Goal: Information Seeking & Learning: Learn about a topic

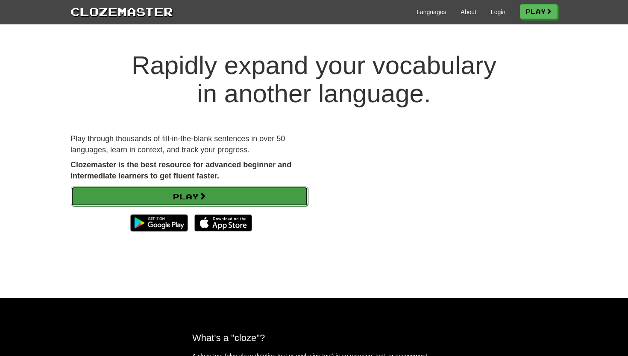
click at [168, 205] on link "Play" at bounding box center [189, 196] width 237 height 20
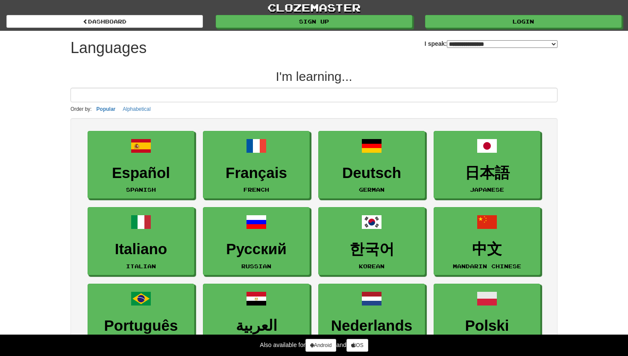
select select "*******"
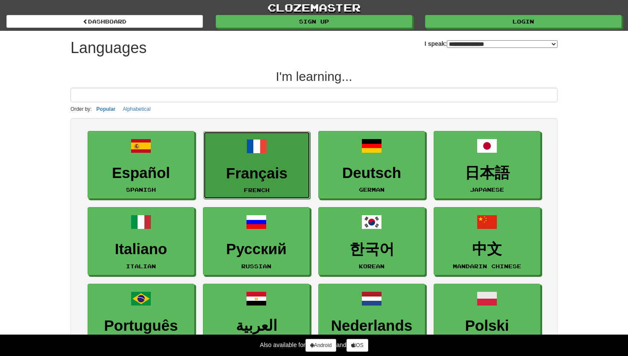
click at [239, 162] on link "Français French" at bounding box center [256, 165] width 107 height 68
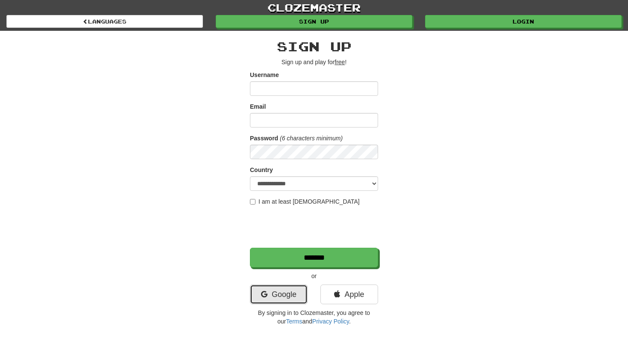
click at [290, 296] on link "Google" at bounding box center [279, 294] width 58 height 20
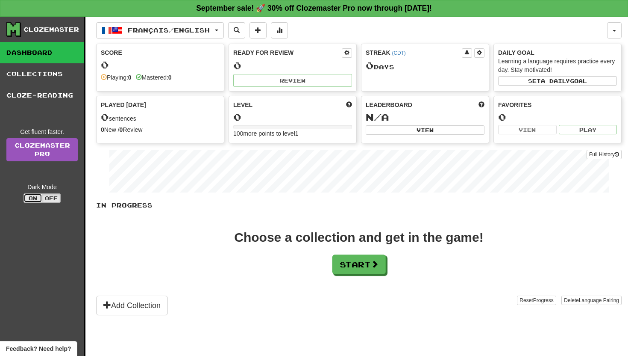
click at [31, 198] on button "On" at bounding box center [33, 197] width 19 height 9
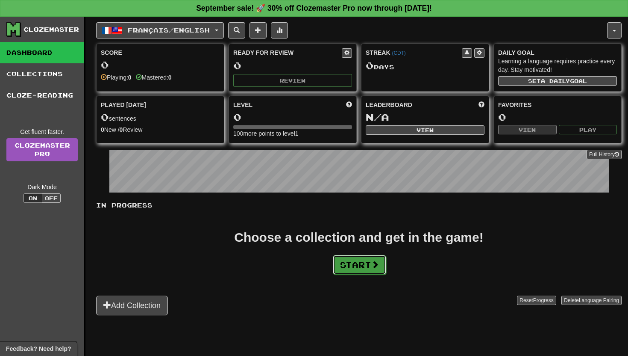
click at [370, 267] on button "Start" at bounding box center [359, 265] width 53 height 20
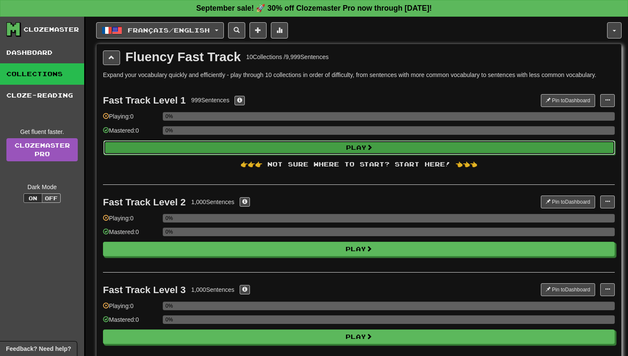
click at [167, 148] on button "Play" at bounding box center [359, 147] width 512 height 15
select select "**"
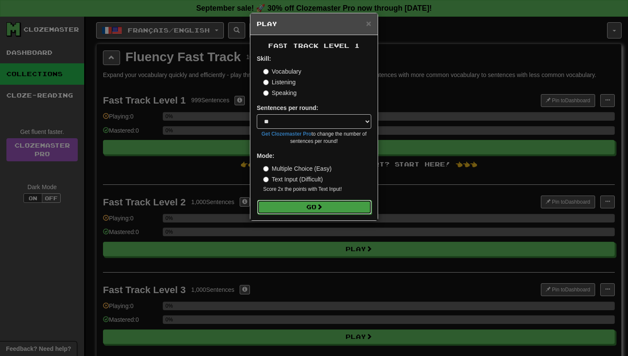
click at [305, 204] on button "Go" at bounding box center [314, 207] width 115 height 15
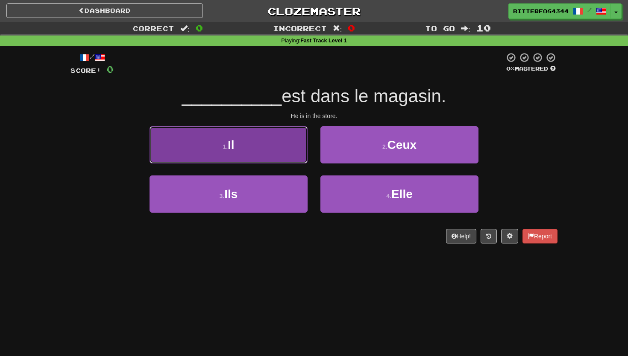
click at [269, 133] on button "1 . Il" at bounding box center [229, 144] width 158 height 37
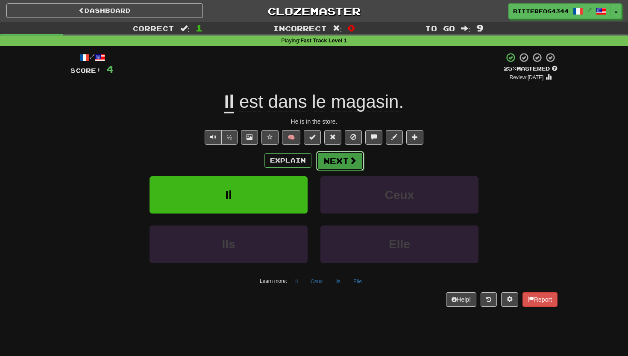
click at [350, 159] on span at bounding box center [353, 160] width 8 height 8
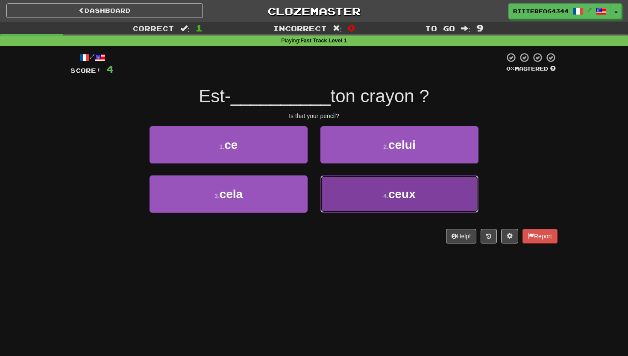
click at [387, 208] on button "4 . ceux" at bounding box center [400, 193] width 158 height 37
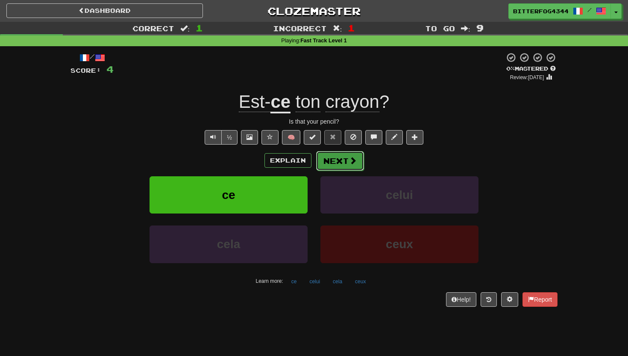
click at [336, 169] on button "Next" at bounding box center [340, 161] width 48 height 20
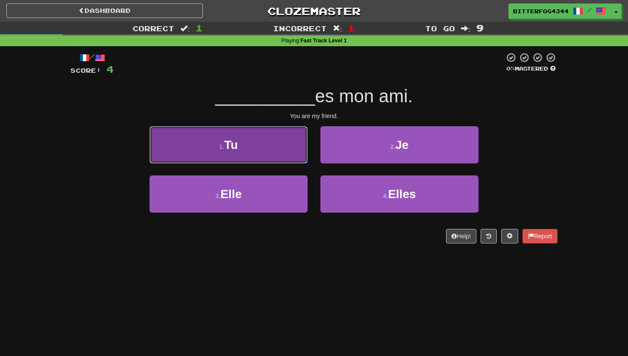
click at [276, 157] on button "1 . Tu" at bounding box center [229, 144] width 158 height 37
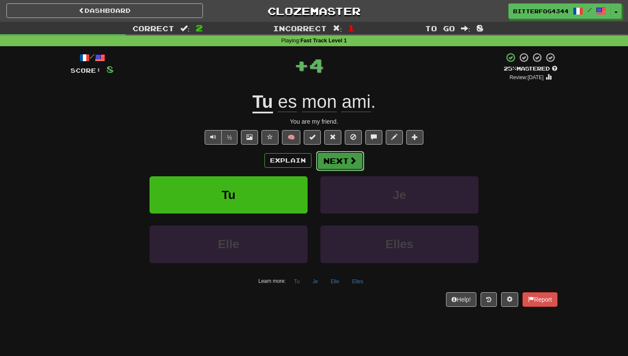
click at [354, 168] on button "Next" at bounding box center [340, 161] width 48 height 20
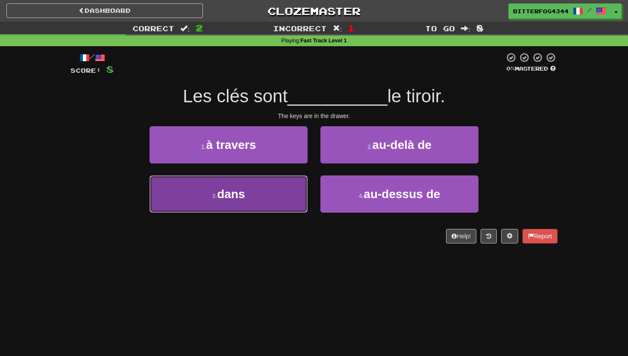
click at [273, 190] on button "3 . dans" at bounding box center [229, 193] width 158 height 37
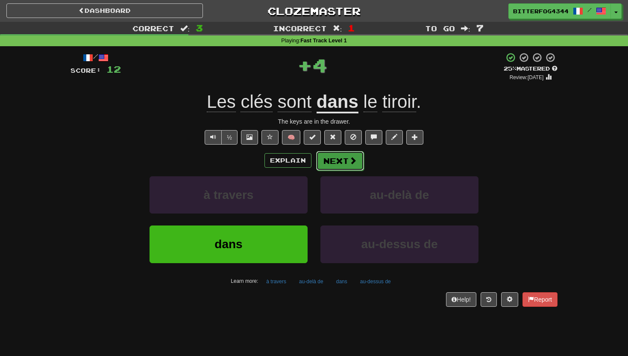
click at [356, 161] on button "Next" at bounding box center [340, 161] width 48 height 20
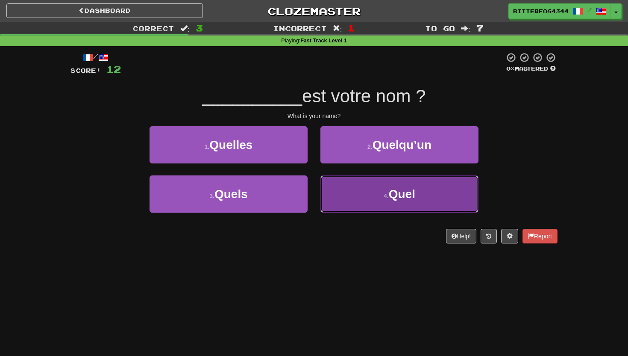
click at [357, 209] on button "4 . Quel" at bounding box center [400, 193] width 158 height 37
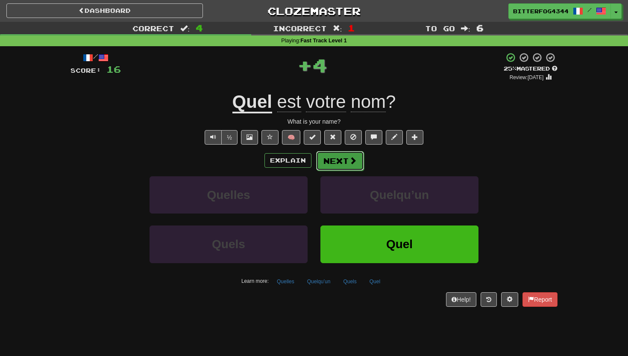
click at [348, 168] on button "Next" at bounding box center [340, 161] width 48 height 20
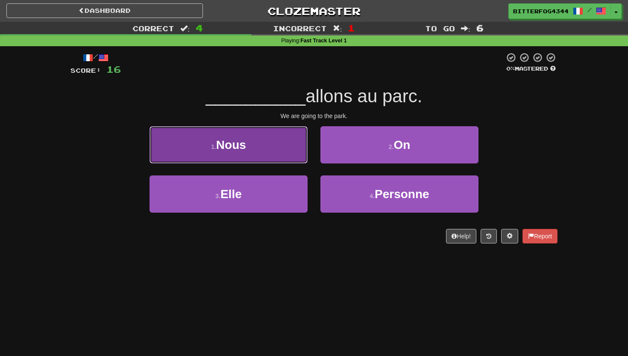
click at [266, 159] on button "1 . Nous" at bounding box center [229, 144] width 158 height 37
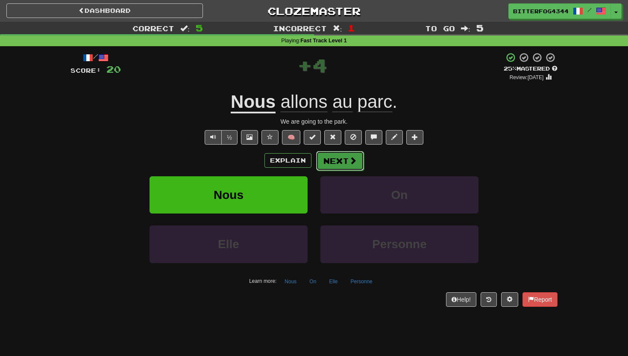
click at [340, 162] on button "Next" at bounding box center [340, 161] width 48 height 20
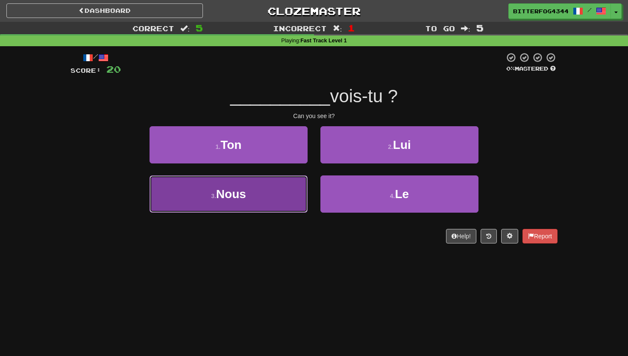
click at [281, 190] on button "3 . Nous" at bounding box center [229, 193] width 158 height 37
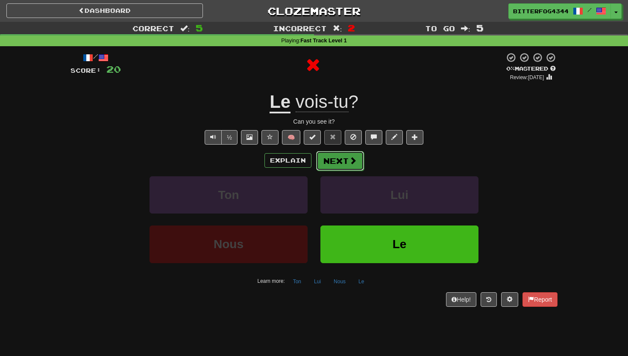
click at [357, 165] on button "Next" at bounding box center [340, 161] width 48 height 20
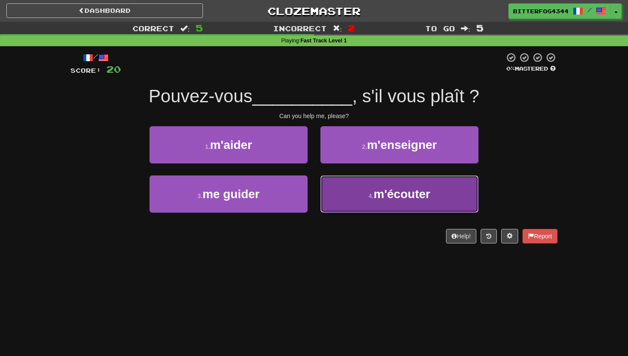
click at [350, 185] on button "4 . m'écouter" at bounding box center [400, 193] width 158 height 37
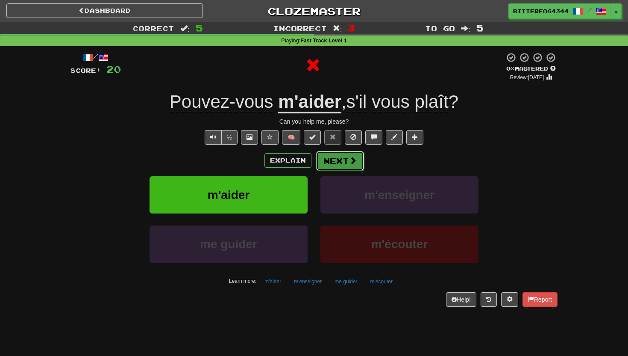
click at [355, 168] on button "Next" at bounding box center [340, 161] width 48 height 20
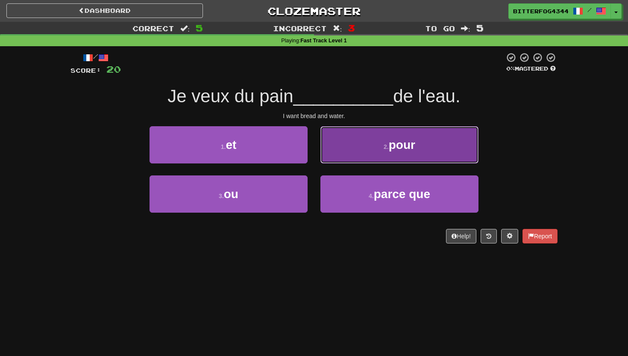
click at [331, 146] on button "2 . pour" at bounding box center [400, 144] width 158 height 37
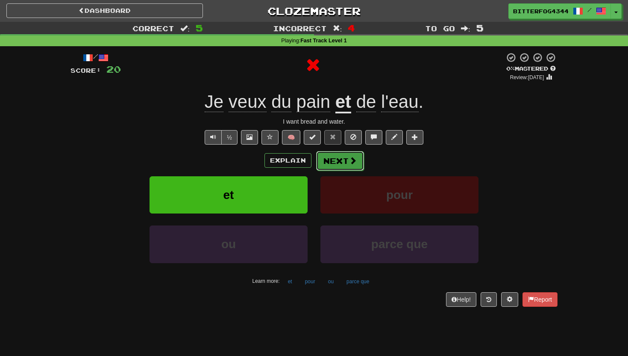
click at [327, 165] on button "Next" at bounding box center [340, 161] width 48 height 20
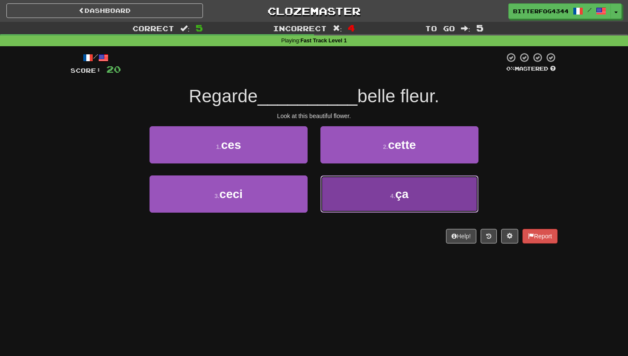
click at [351, 180] on button "4 . ça" at bounding box center [400, 193] width 158 height 37
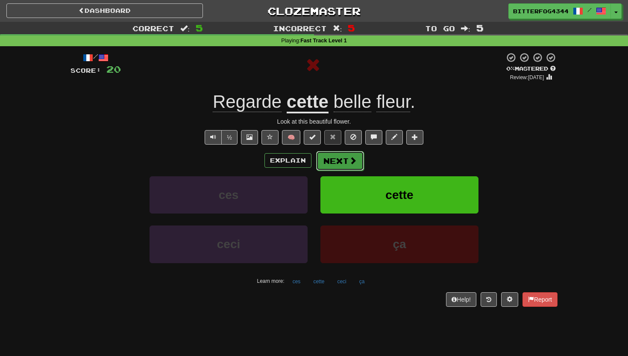
click at [345, 168] on button "Next" at bounding box center [340, 161] width 48 height 20
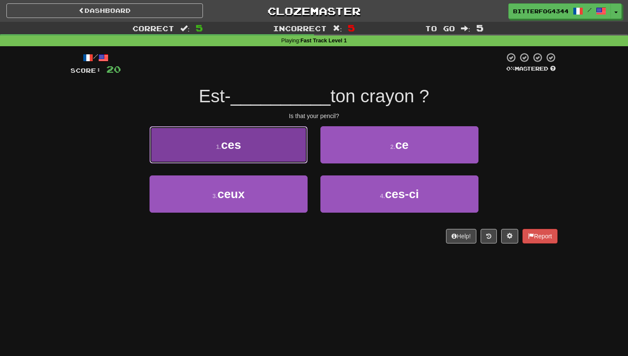
click at [277, 148] on button "1 . ces" at bounding box center [229, 144] width 158 height 37
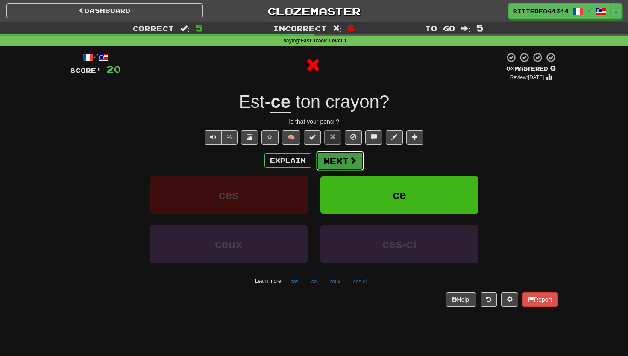
click at [360, 162] on button "Next" at bounding box center [340, 161] width 48 height 20
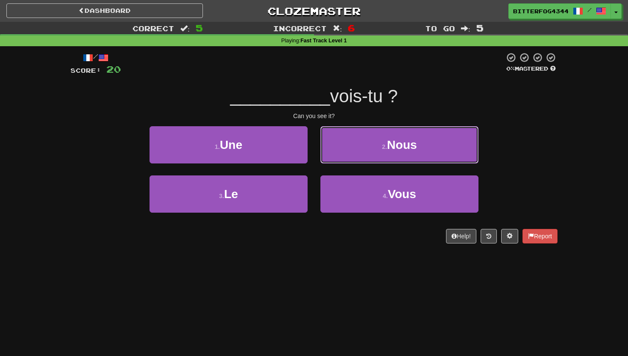
click at [360, 162] on button "2 . Nous" at bounding box center [400, 144] width 158 height 37
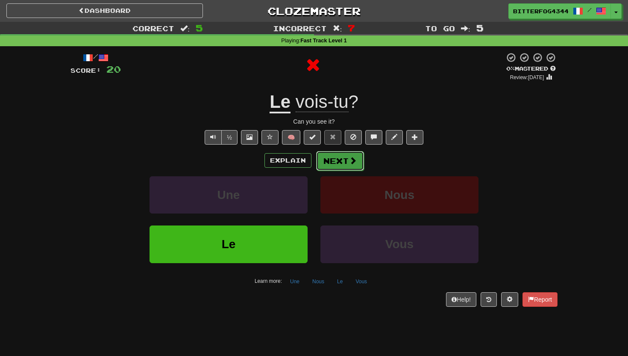
click at [330, 166] on button "Next" at bounding box center [340, 161] width 48 height 20
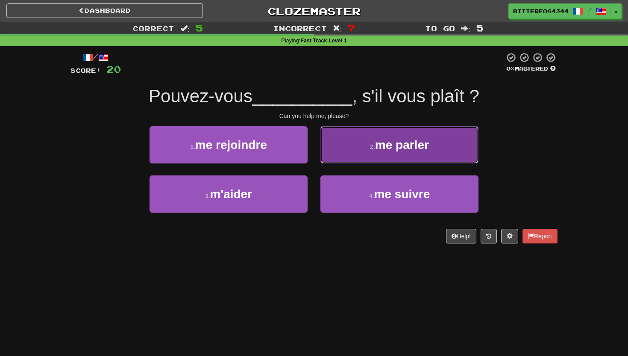
click at [357, 147] on button "2 . me parler" at bounding box center [400, 144] width 158 height 37
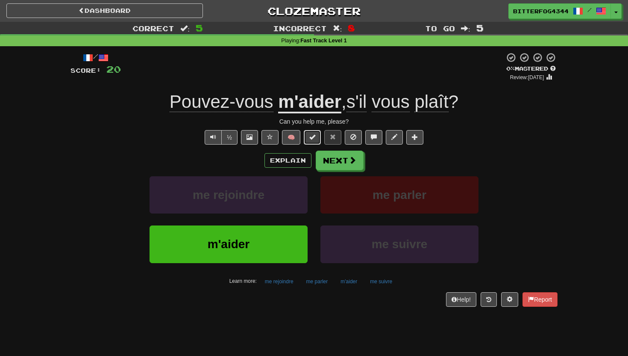
click at [310, 139] on span at bounding box center [312, 137] width 6 height 6
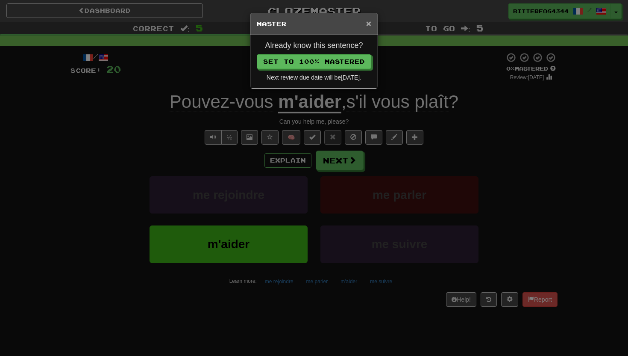
click at [366, 23] on span "×" at bounding box center [368, 23] width 5 height 10
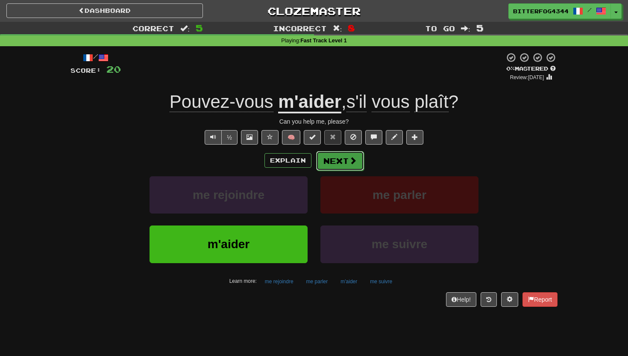
click at [339, 164] on button "Next" at bounding box center [340, 161] width 48 height 20
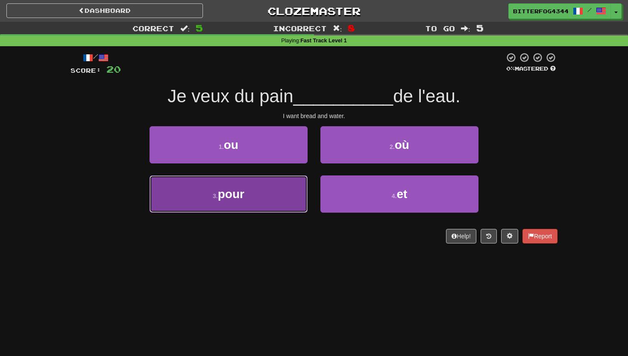
click at [300, 183] on button "3 . pour" at bounding box center [229, 193] width 158 height 37
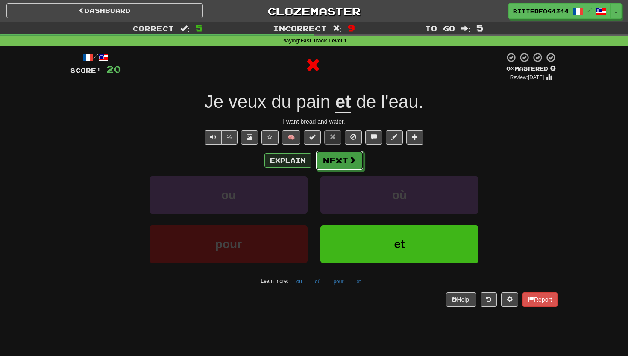
drag, startPoint x: 359, startPoint y: 161, endPoint x: 293, endPoint y: 160, distance: 65.8
click at [293, 160] on div "Explain Next" at bounding box center [314, 160] width 487 height 20
click at [293, 160] on button "Explain" at bounding box center [288, 160] width 47 height 15
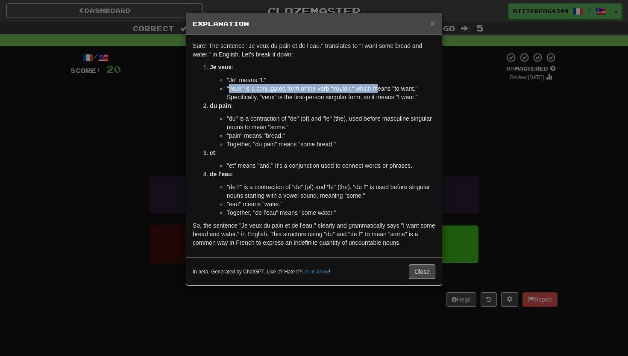
drag, startPoint x: 230, startPoint y: 88, endPoint x: 380, endPoint y: 87, distance: 150.9
click at [380, 87] on li ""veux" is a conjugated form of the verb "vouloir," which means "to want." Speci…" at bounding box center [331, 92] width 209 height 17
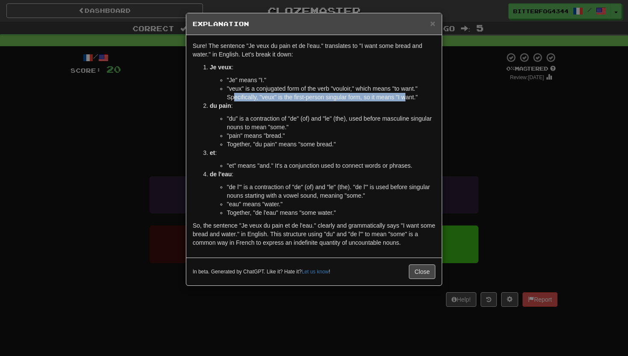
drag, startPoint x: 234, startPoint y: 100, endPoint x: 407, endPoint y: 99, distance: 173.1
click at [408, 99] on li ""veux" is a conjugated form of the verb "vouloir," which means "to want." Speci…" at bounding box center [331, 92] width 209 height 17
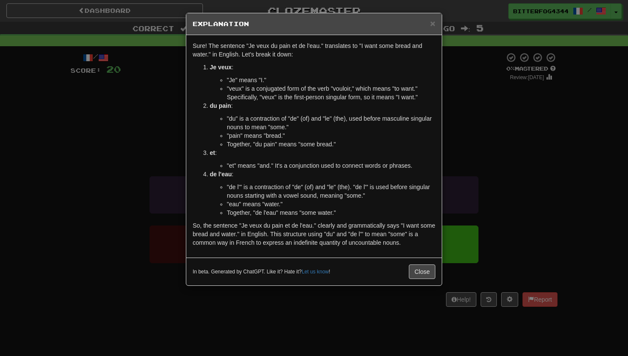
click at [250, 115] on li ""du" is a contraction of "de" (of) and "le" (the), used before masculine singul…" at bounding box center [331, 122] width 209 height 17
drag, startPoint x: 232, startPoint y: 133, endPoint x: 272, endPoint y: 132, distance: 40.2
click at [272, 132] on li ""pain" means "bread."" at bounding box center [331, 135] width 209 height 9
drag, startPoint x: 247, startPoint y: 139, endPoint x: 321, endPoint y: 144, distance: 73.7
click at [321, 144] on ul ""du" is a contraction of "de" (of) and "le" (the), used before masculine singul…" at bounding box center [323, 131] width 226 height 34
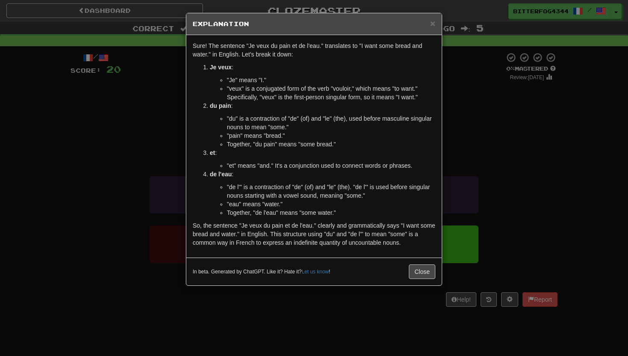
click at [233, 166] on li ""et" means "and." It's a conjunction used to connect words or phrases." at bounding box center [331, 165] width 209 height 9
drag, startPoint x: 233, startPoint y: 166, endPoint x: 291, endPoint y: 166, distance: 58.1
click at [291, 166] on li ""et" means "and." It's a conjunction used to connect words or phrases." at bounding box center [331, 165] width 209 height 9
click at [229, 186] on li ""de l'" is a contraction of "de" (of) and "le" (the). "de l'" is used before si…" at bounding box center [331, 191] width 209 height 17
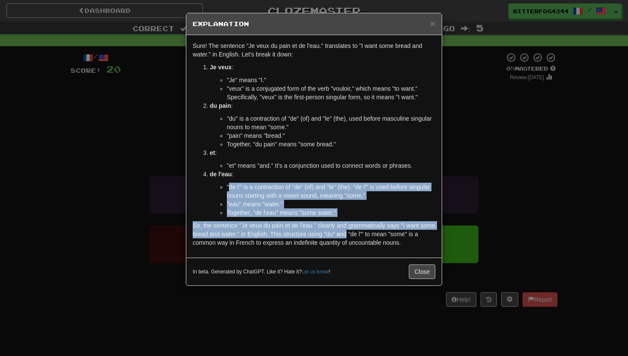
drag, startPoint x: 229, startPoint y: 186, endPoint x: 364, endPoint y: 232, distance: 142.9
click at [364, 233] on div "Sure! The sentence "Je veux du pain et de l'eau." translates to "I want some br…" at bounding box center [314, 146] width 256 height 222
click at [364, 232] on p "So, the sentence "Je veux du pain et de l'eau." clearly and grammatically says …" at bounding box center [314, 234] width 243 height 26
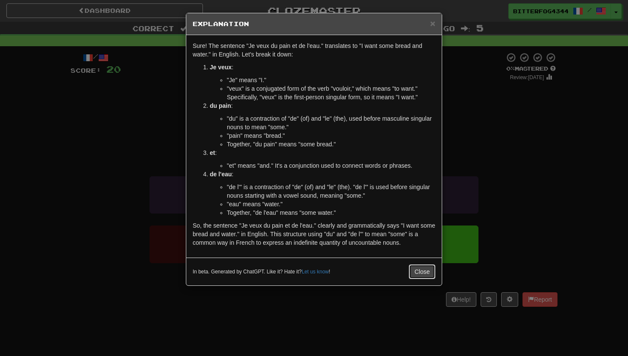
click at [427, 272] on button "Close" at bounding box center [422, 271] width 27 height 15
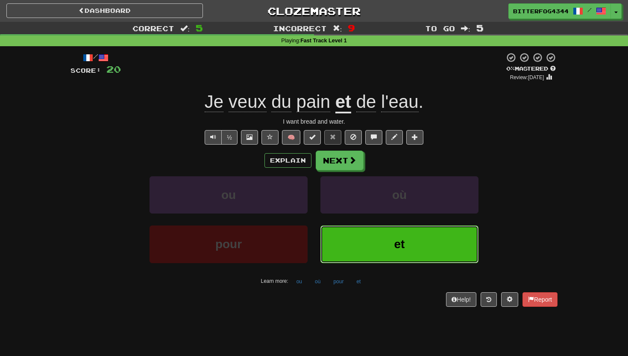
click at [377, 233] on button "et" at bounding box center [400, 243] width 158 height 37
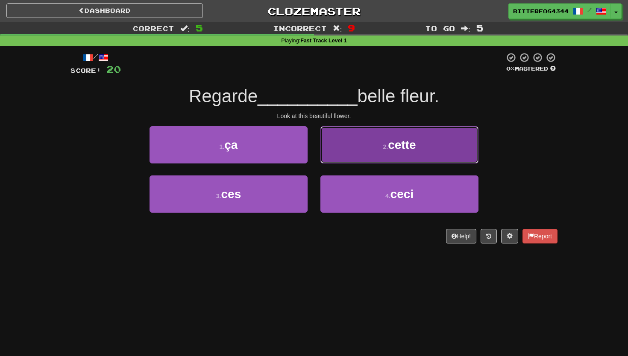
click at [354, 152] on button "2 . cette" at bounding box center [400, 144] width 158 height 37
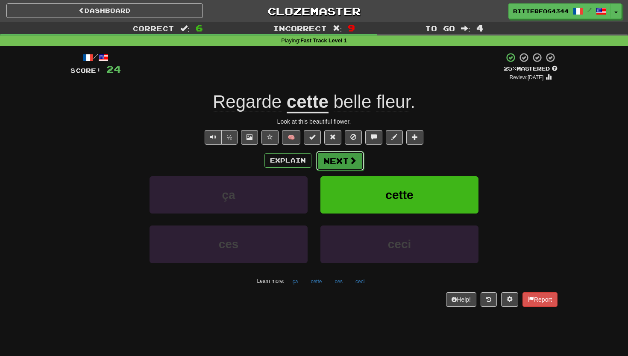
click at [353, 162] on span at bounding box center [353, 160] width 8 height 8
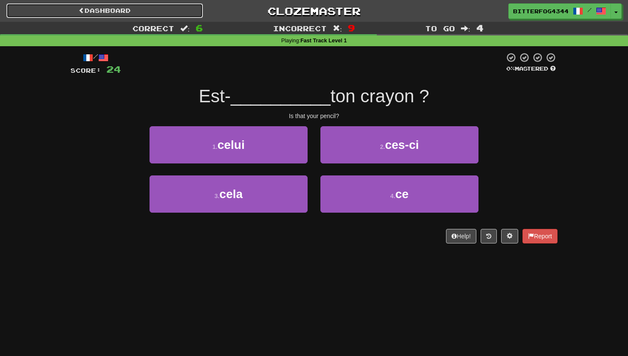
click at [177, 11] on link "Dashboard" at bounding box center [104, 10] width 197 height 15
